Goal: Find specific page/section: Find specific page/section

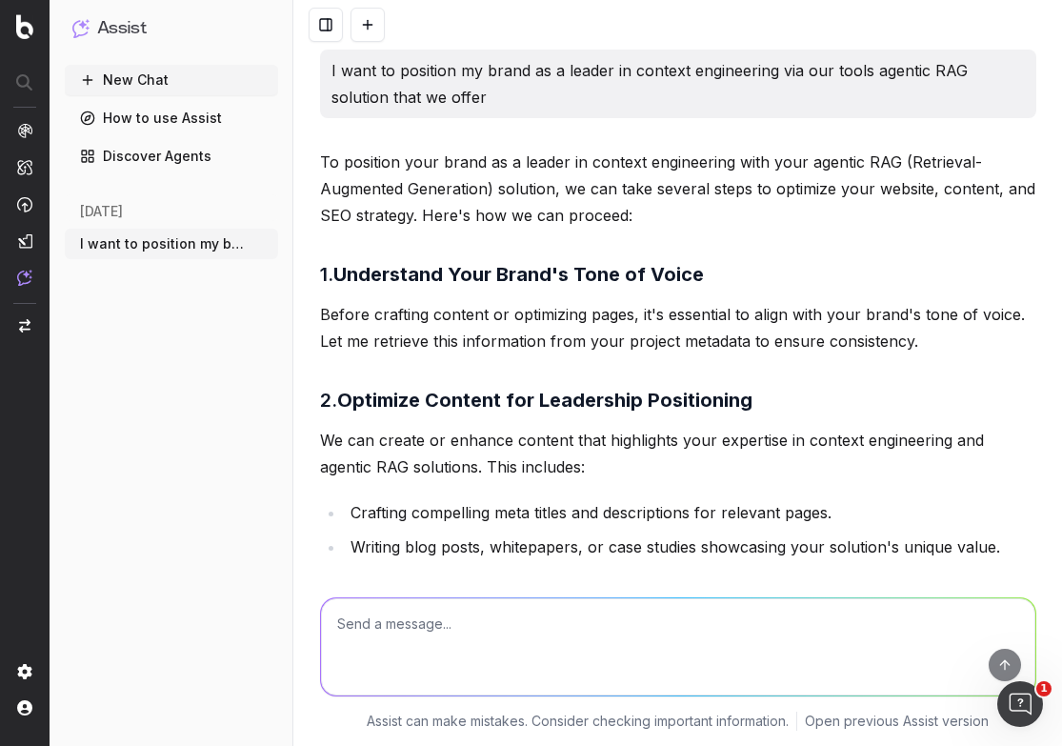
scroll to position [1342, 0]
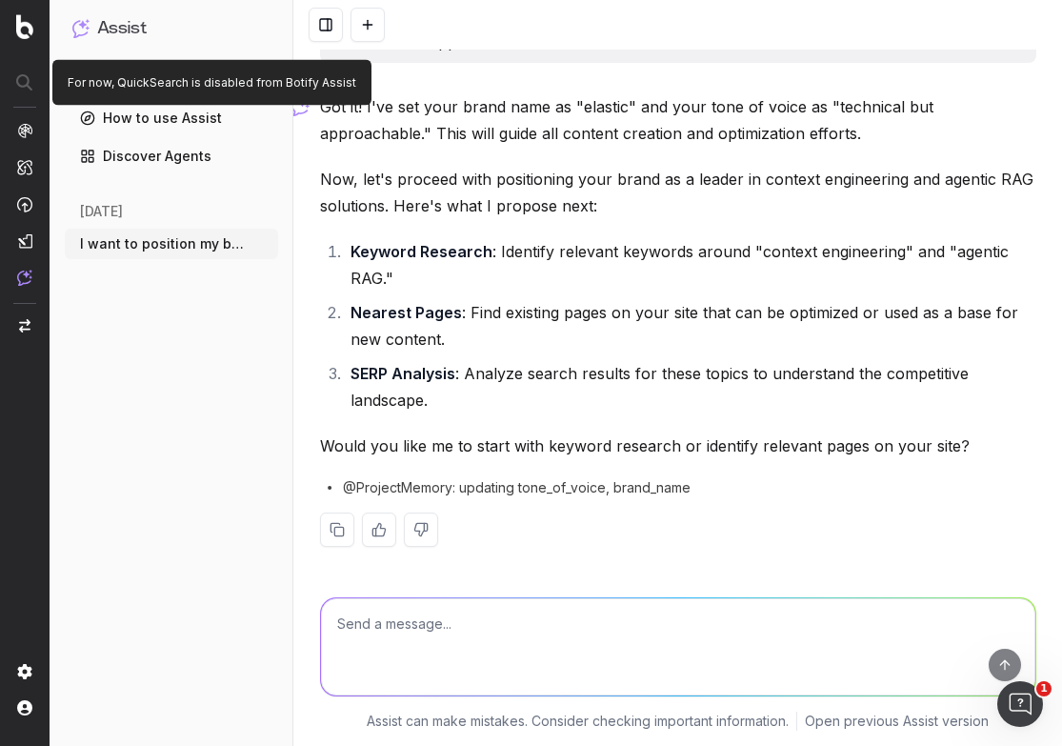
click at [29, 71] on div at bounding box center [25, 83] width 48 height 34
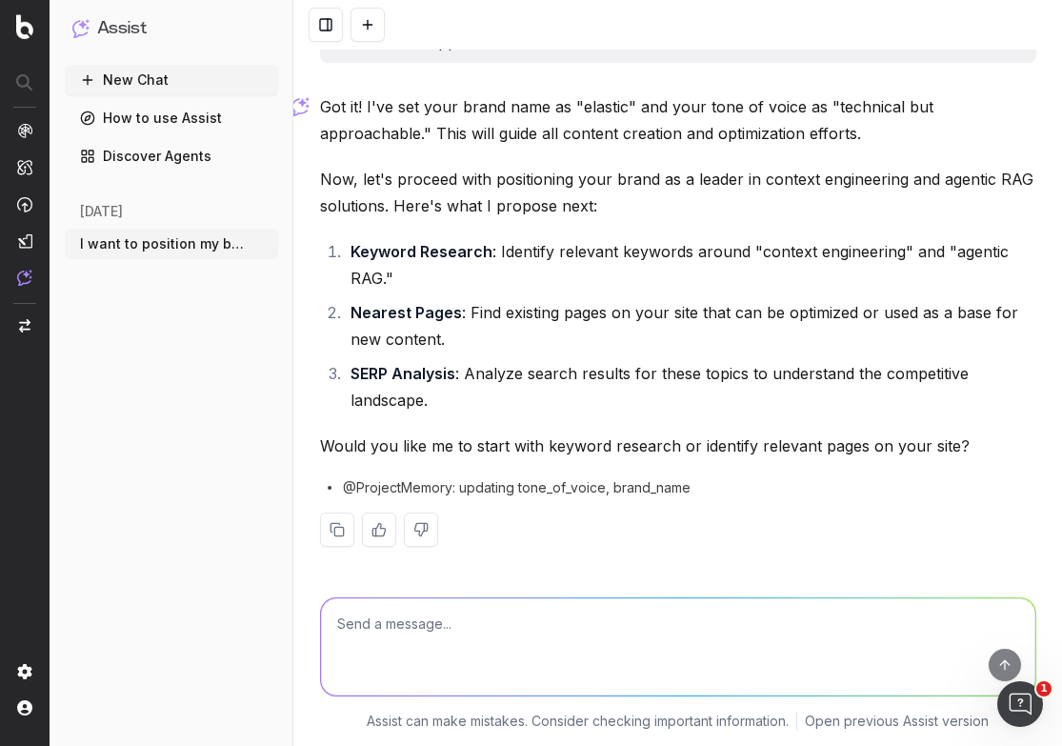
click at [25, 84] on div at bounding box center [25, 83] width 48 height 34
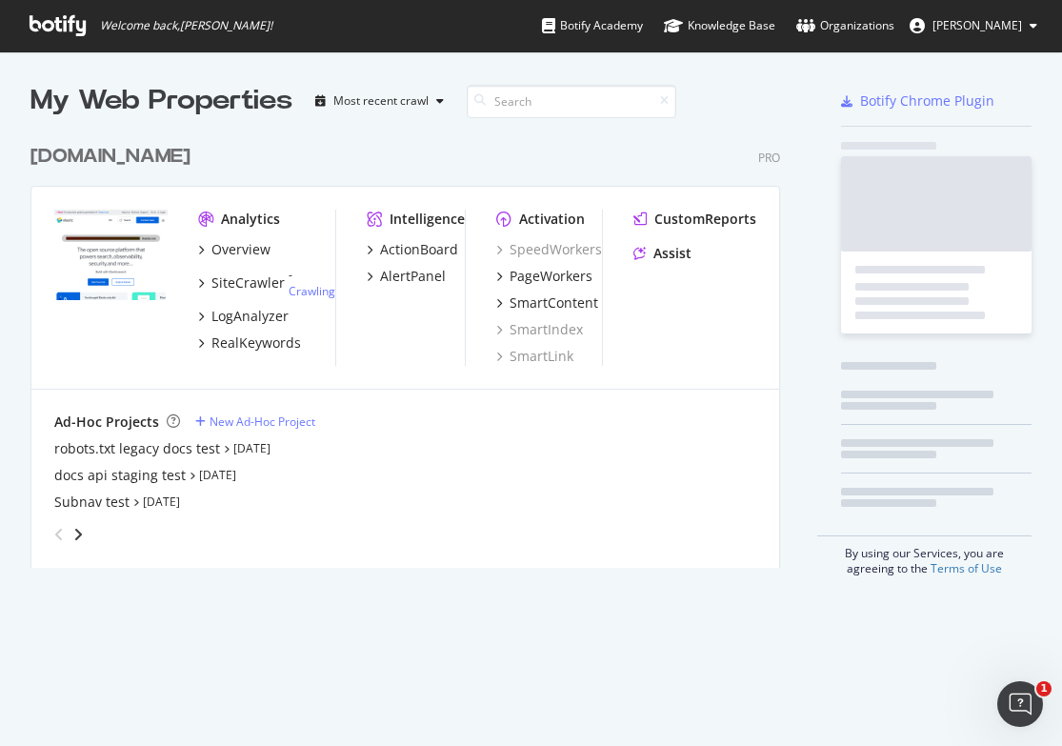
scroll to position [447, 765]
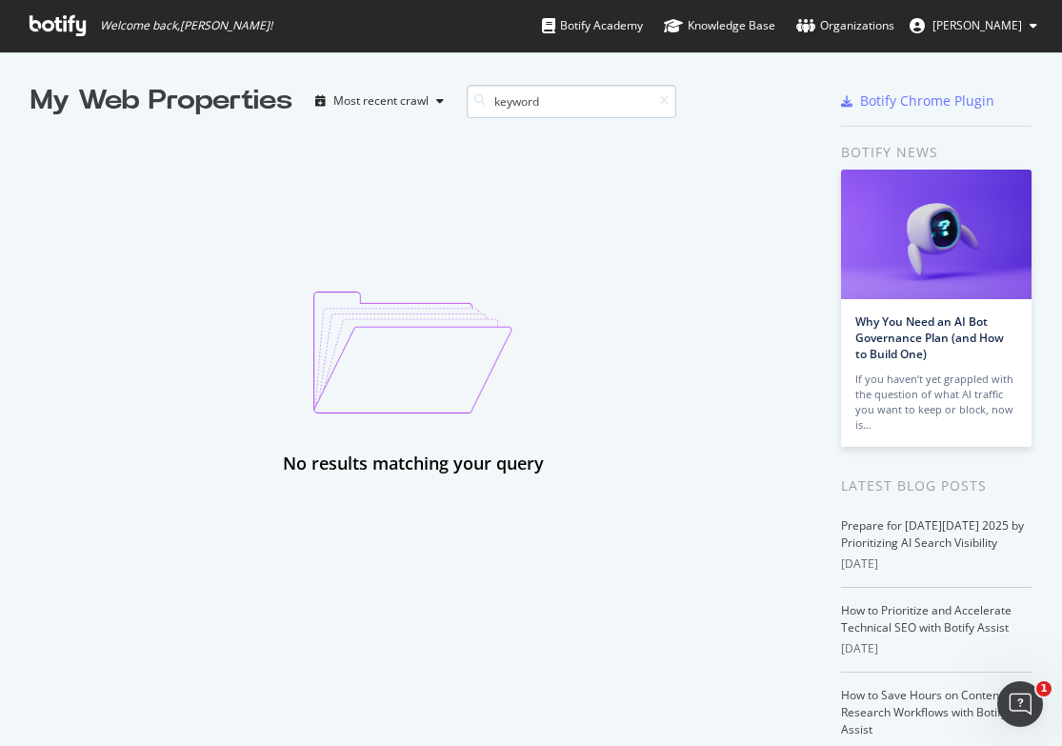
type input "keyword"
